Goal: Ask a question

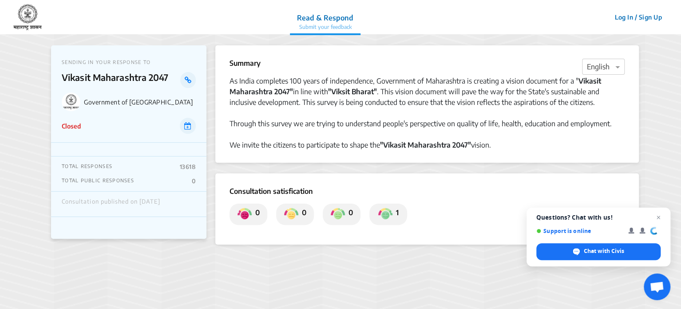
click at [152, 172] on div "TOTAL RESPONSES 13618 TOTAL PUBLIC RESPONSES 0" at bounding box center [128, 173] width 155 height 35
click at [181, 167] on p "13618" at bounding box center [188, 166] width 16 height 7
click at [144, 202] on div "Consultation published on [DATE]" at bounding box center [111, 204] width 99 height 12
click at [189, 124] on icon at bounding box center [187, 125] width 7 height 7
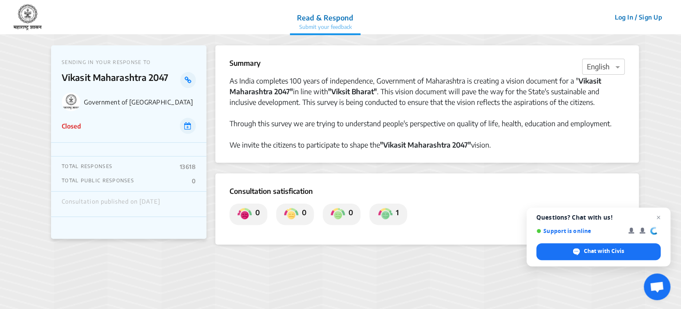
click at [437, 144] on strong ""Vikasit Maharashtra 2047"" at bounding box center [425, 144] width 91 height 9
click at [384, 215] on img at bounding box center [385, 214] width 14 height 14
click at [590, 245] on span "Chat with Civis" at bounding box center [599, 251] width 124 height 17
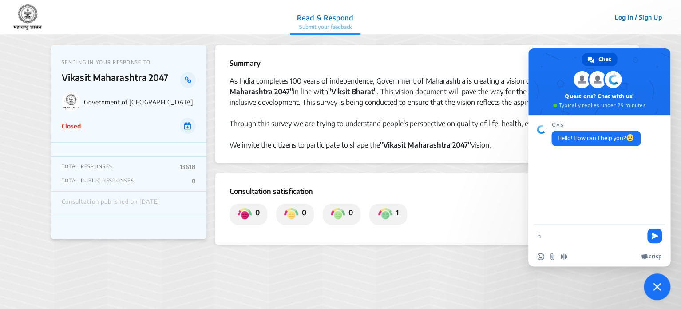
type textarea "hi"
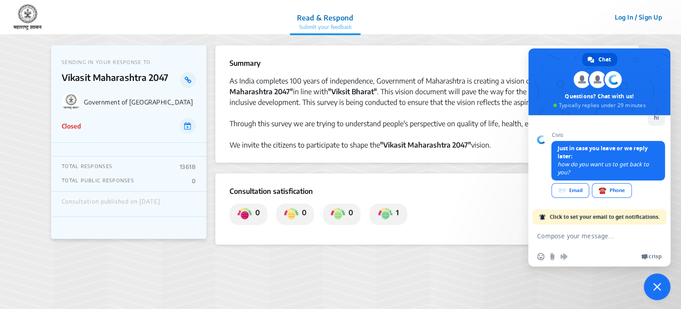
scroll to position [60, 0]
click at [559, 234] on textarea "Compose your message..." at bounding box center [590, 235] width 107 height 22
type textarea "use your web site"
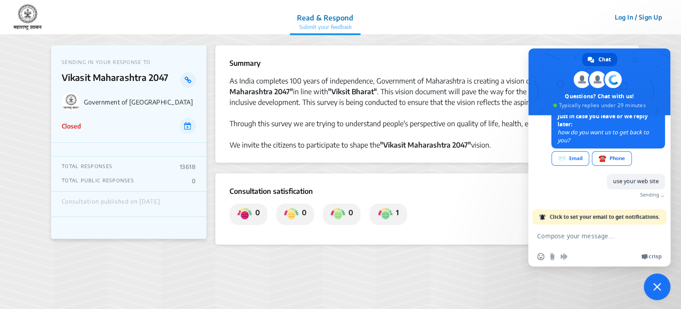
scroll to position [82, 0]
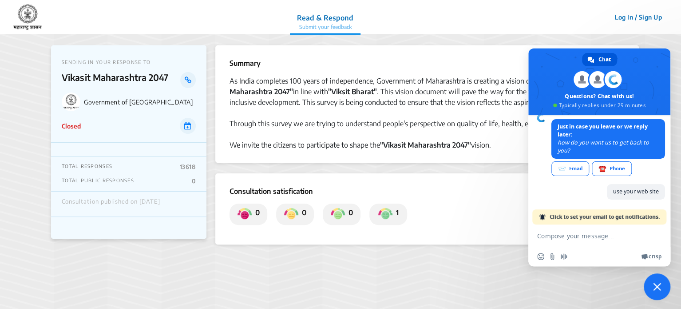
click at [611, 213] on span "Click to set your email to get notifications." at bounding box center [605, 216] width 110 height 15
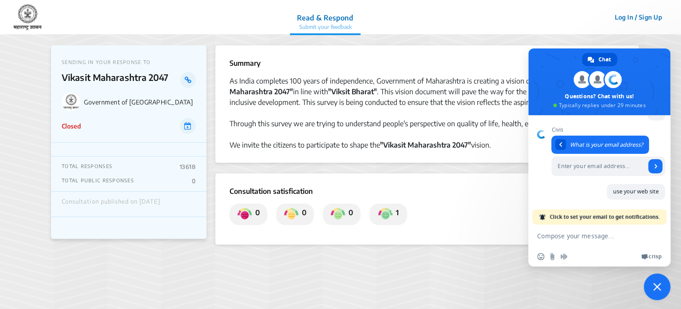
scroll to position [64, 0]
click at [564, 148] on link at bounding box center [561, 144] width 11 height 11
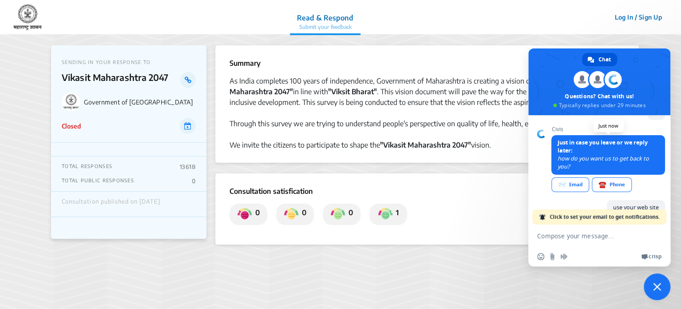
scroll to position [82, 0]
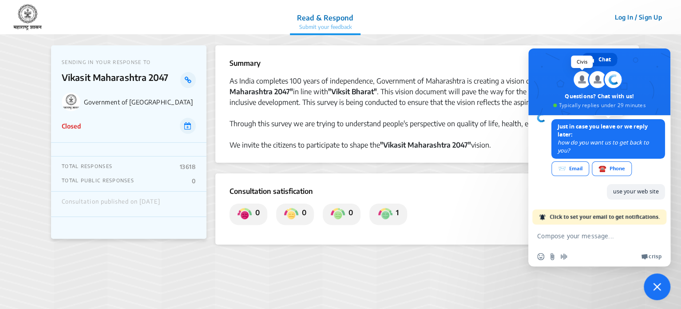
click at [585, 75] on span at bounding box center [582, 79] width 17 height 17
click at [592, 79] on span at bounding box center [597, 79] width 17 height 17
click at [618, 79] on span at bounding box center [613, 79] width 17 height 17
click at [514, 69] on div "Summary × English" at bounding box center [427, 67] width 395 height 18
